Goal: Information Seeking & Learning: Learn about a topic

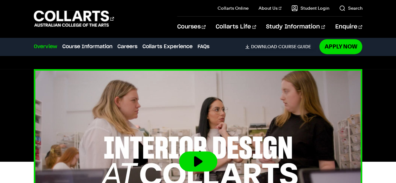
scroll to position [61, 0]
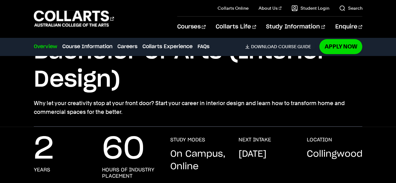
click at [321, 152] on p "Collingwood" at bounding box center [334, 154] width 56 height 13
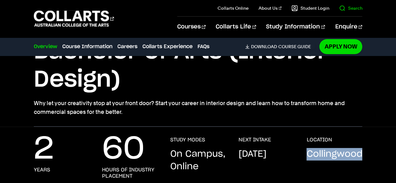
copy section "Collingwood"
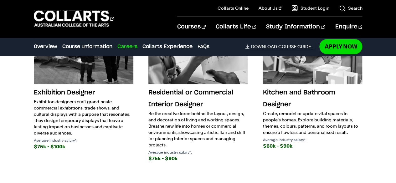
scroll to position [1158, 0]
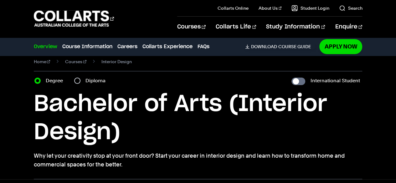
scroll to position [9, 0]
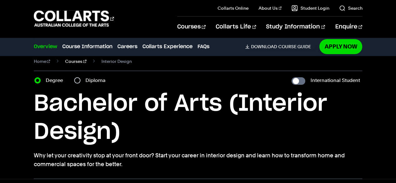
click at [73, 60] on link "Courses" at bounding box center [75, 61] width 21 height 9
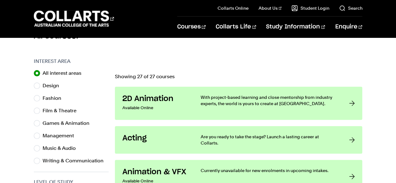
scroll to position [186, 0]
click at [35, 87] on input "Design" at bounding box center [37, 85] width 6 height 6
radio input "true"
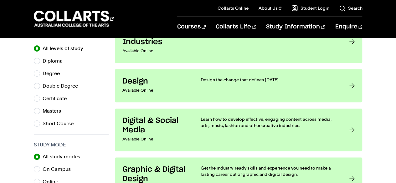
scroll to position [440, 0]
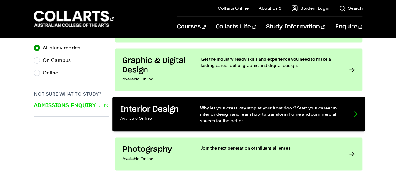
click at [305, 114] on p "Why let your creativity stop at your front door? Start your career in interior …" at bounding box center [269, 114] width 139 height 19
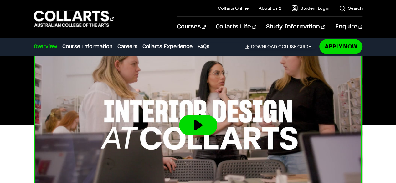
scroll to position [220, 0]
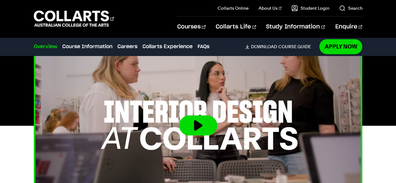
click at [200, 118] on button at bounding box center [198, 126] width 38 height 20
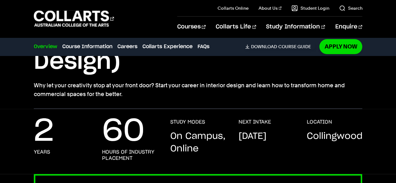
scroll to position [0, 0]
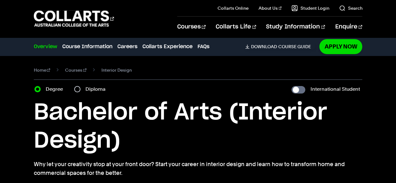
drag, startPoint x: 33, startPoint y: 13, endPoint x: 118, endPoint y: 15, distance: 85.5
click at [118, 15] on div "Courses Collarts Online Study 100% online About Us History & Values Strategic P…" at bounding box center [198, 18] width 396 height 37
